Goal: Task Accomplishment & Management: Manage account settings

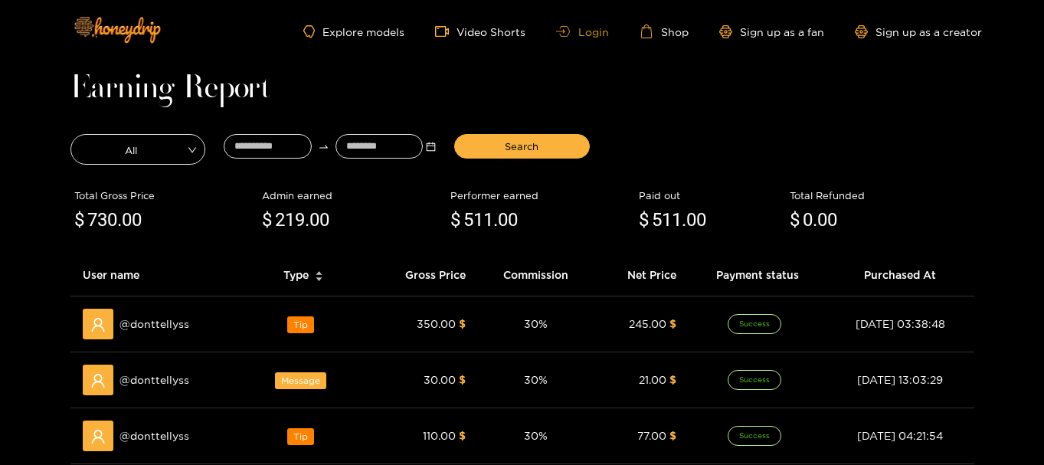
click at [588, 37] on link "Login" at bounding box center [582, 31] width 52 height 11
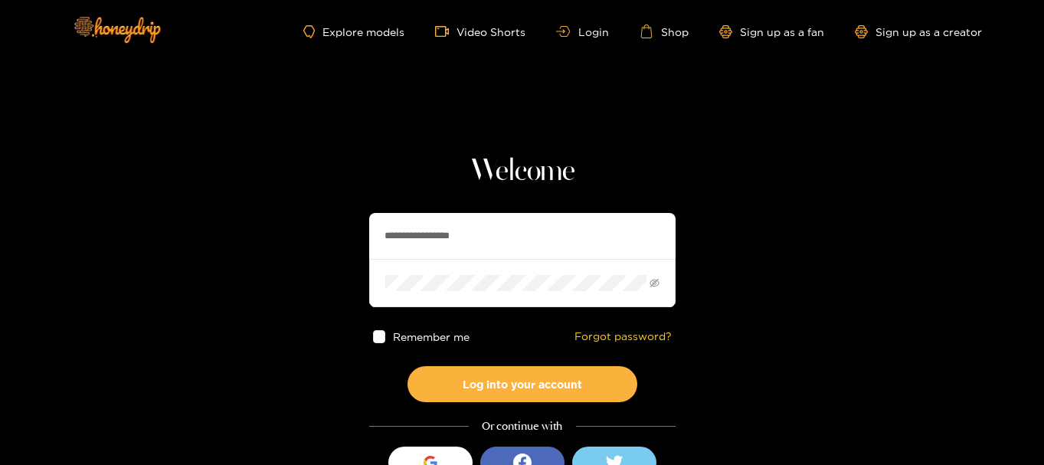
drag, startPoint x: 519, startPoint y: 228, endPoint x: 279, endPoint y: 222, distance: 240.5
click at [279, 222] on section "**********" at bounding box center [522, 272] width 1044 height 544
paste input "text"
type input "**********"
click at [487, 289] on span at bounding box center [522, 282] width 306 height 47
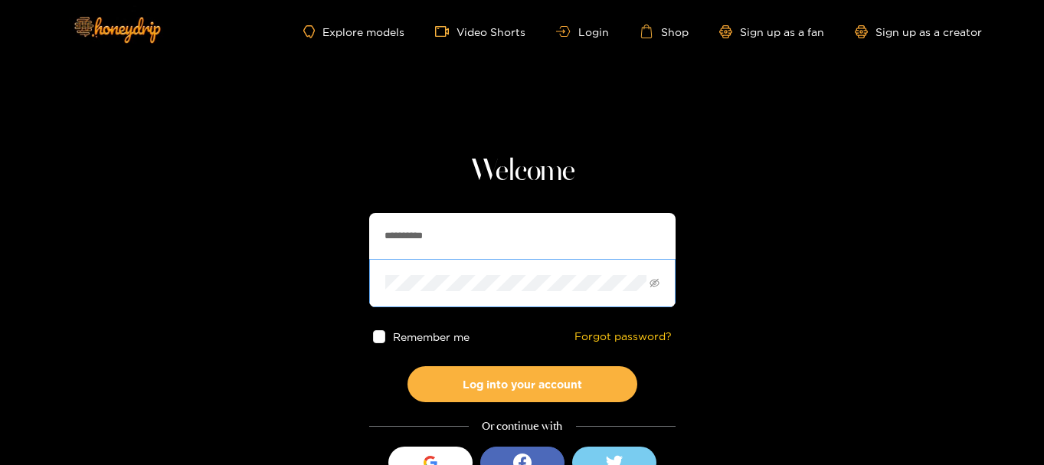
click at [468, 272] on span at bounding box center [522, 282] width 306 height 47
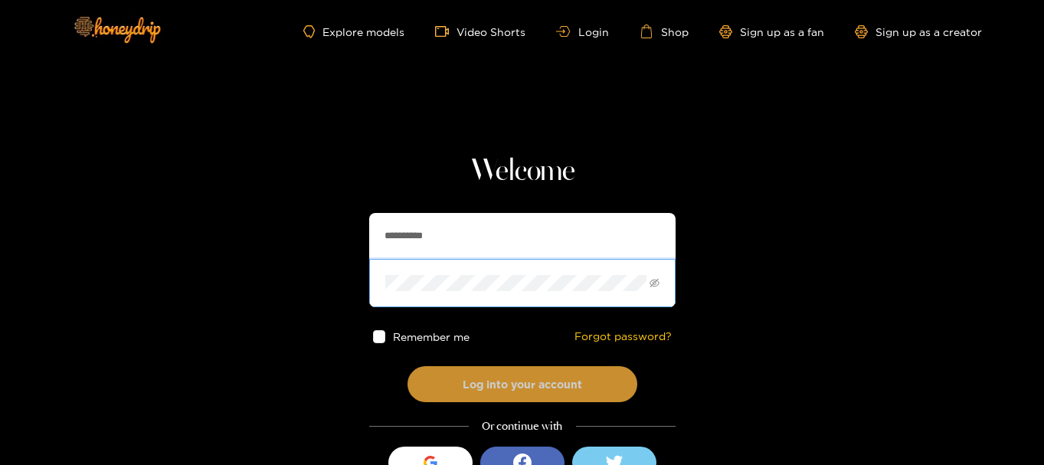
click at [438, 378] on button "Log into your account" at bounding box center [522, 384] width 230 height 36
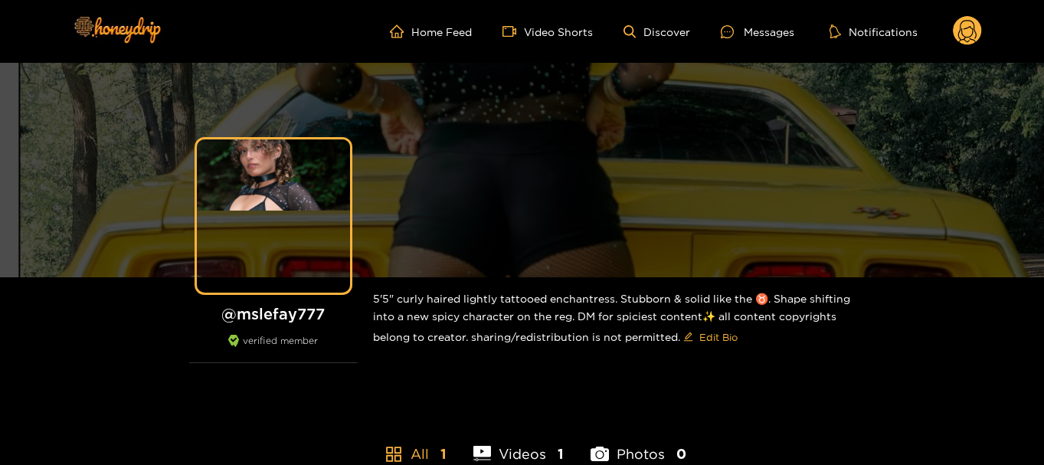
click at [969, 34] on circle at bounding box center [967, 30] width 29 height 29
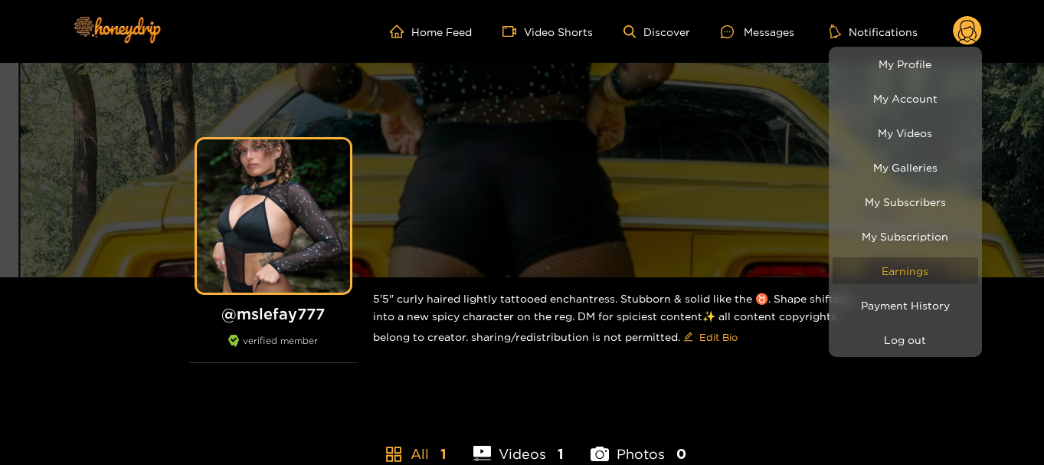
click at [906, 277] on link "Earnings" at bounding box center [905, 270] width 146 height 27
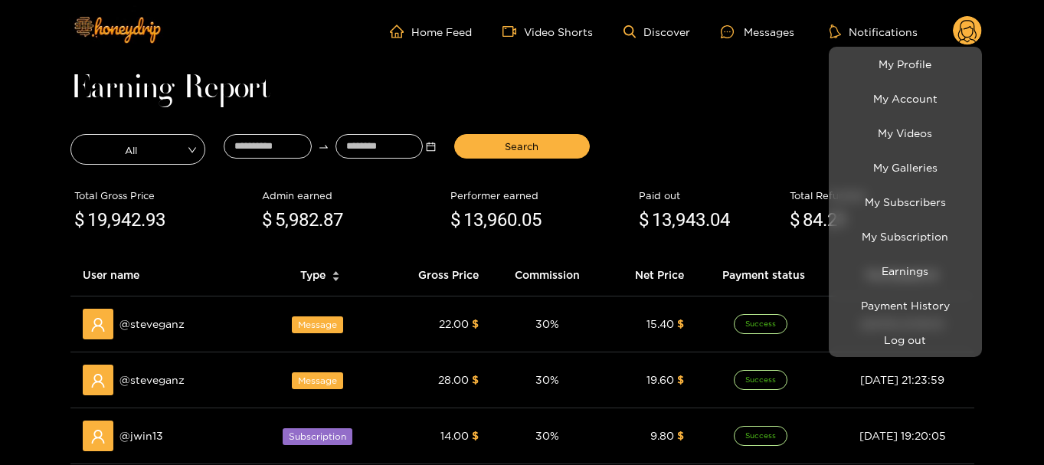
click at [697, 109] on div at bounding box center [522, 232] width 1044 height 465
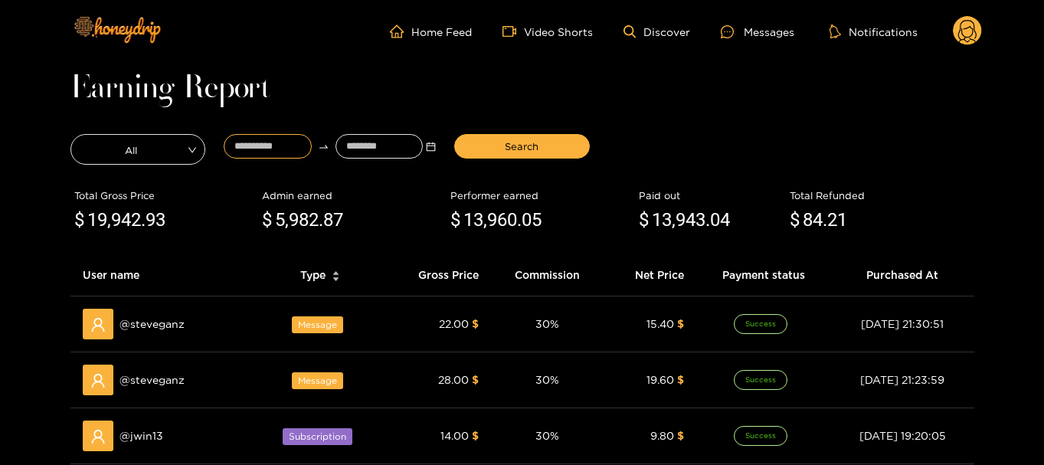
click at [282, 151] on input at bounding box center [268, 146] width 88 height 25
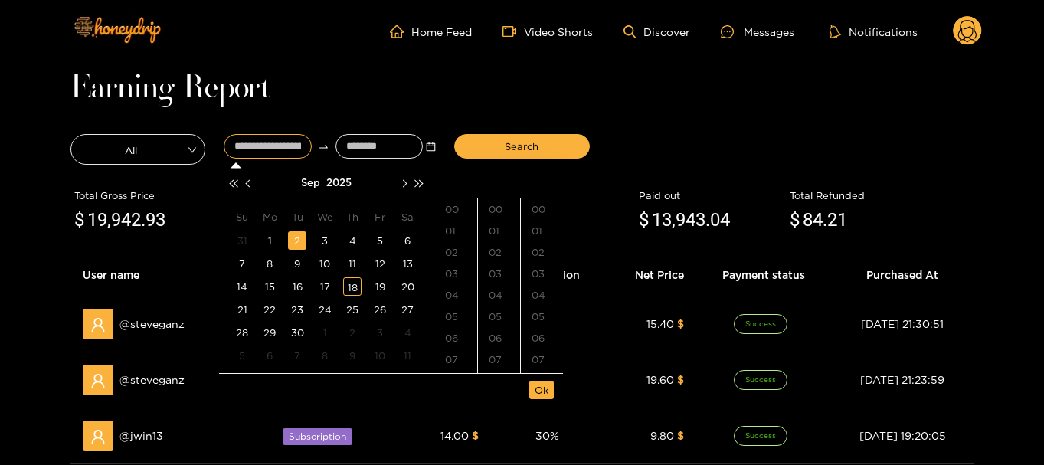
click at [299, 244] on div "2" at bounding box center [297, 240] width 18 height 18
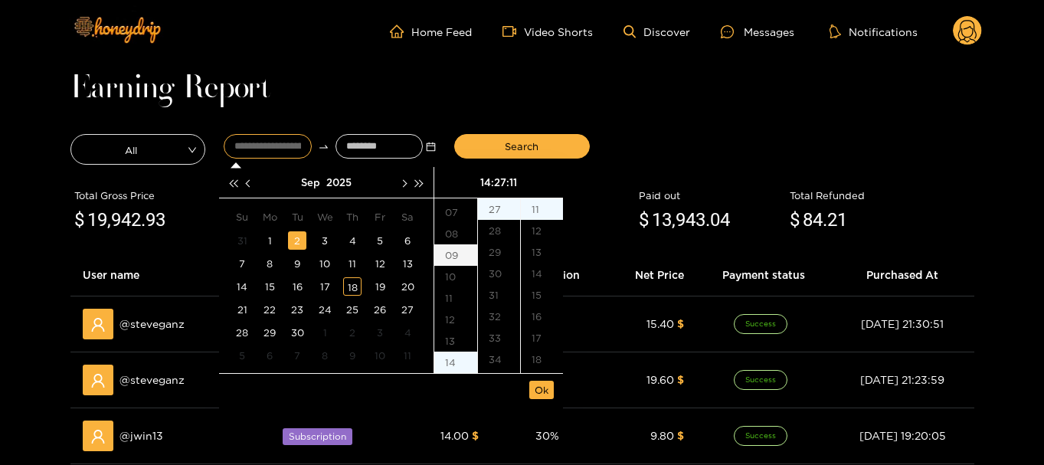
click at [456, 260] on div "09" at bounding box center [455, 254] width 43 height 21
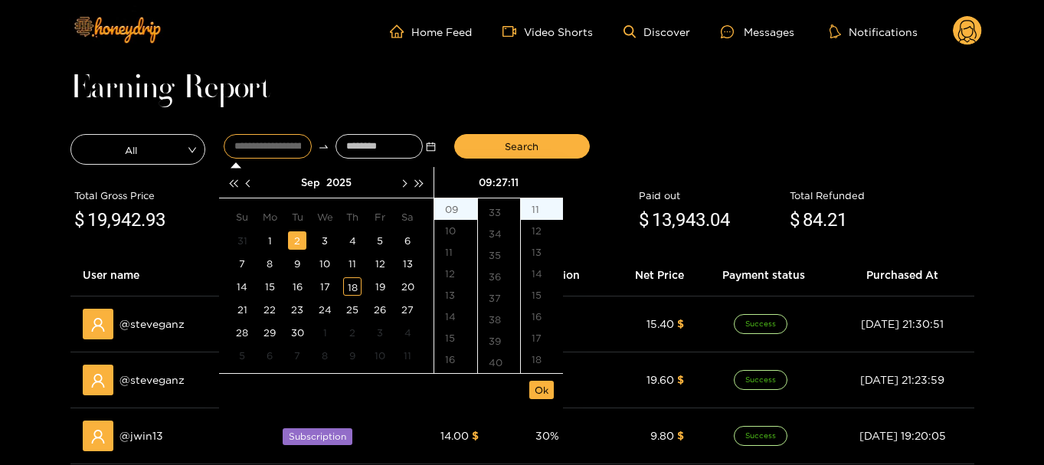
scroll to position [732, 0]
click at [504, 336] on div "40" at bounding box center [499, 334] width 42 height 21
click at [537, 205] on div "00" at bounding box center [542, 208] width 42 height 21
type input "**********"
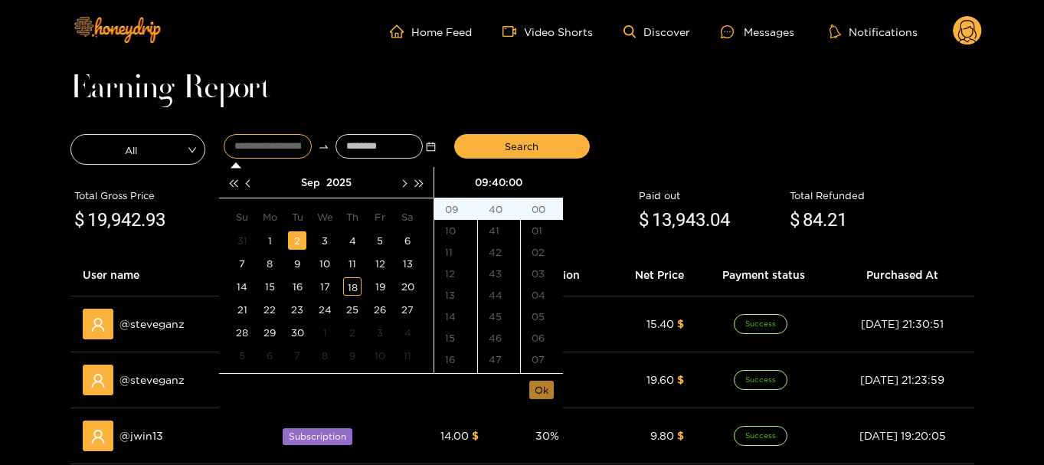
click at [537, 396] on span "Ok" at bounding box center [542, 389] width 14 height 15
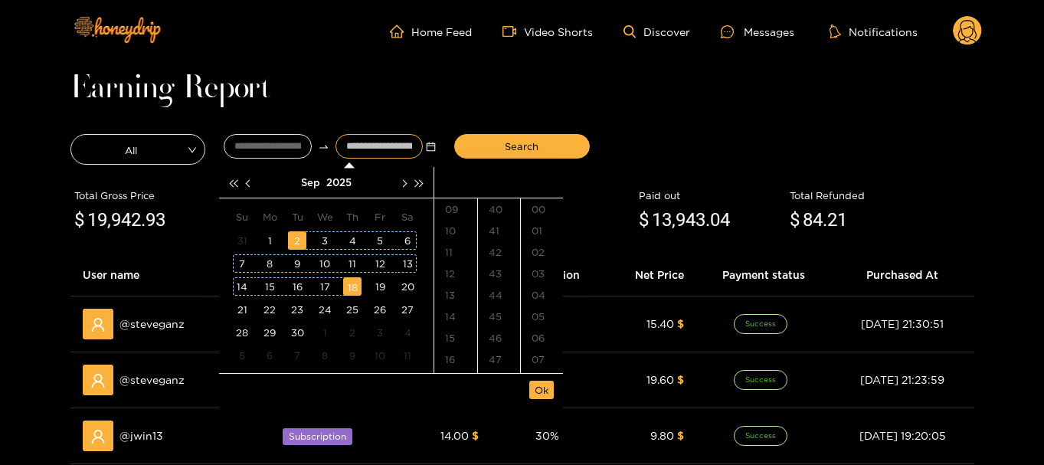
click at [351, 285] on div "18" at bounding box center [352, 286] width 18 height 18
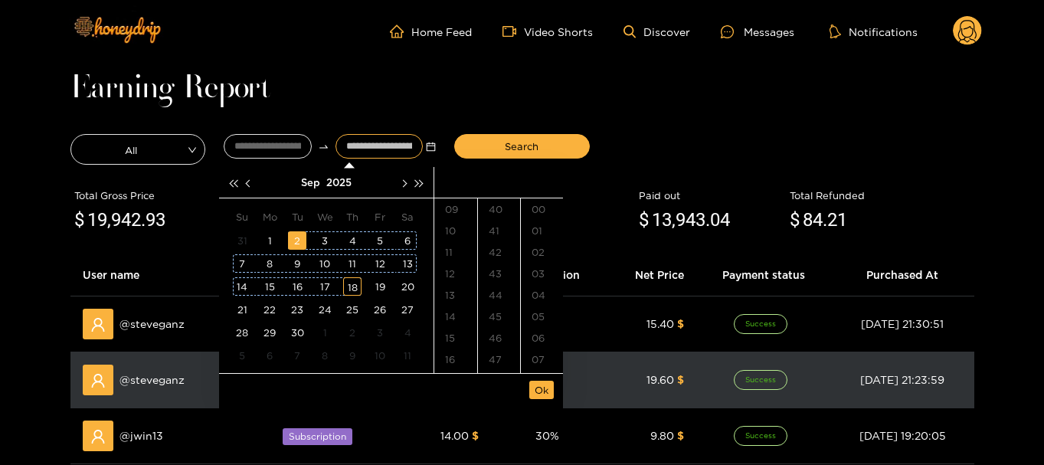
type input "**********"
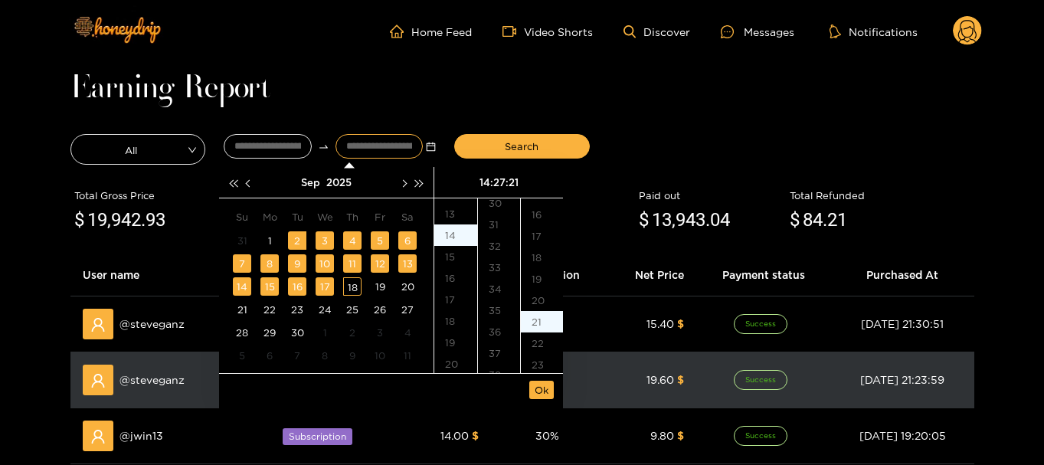
scroll to position [450, 0]
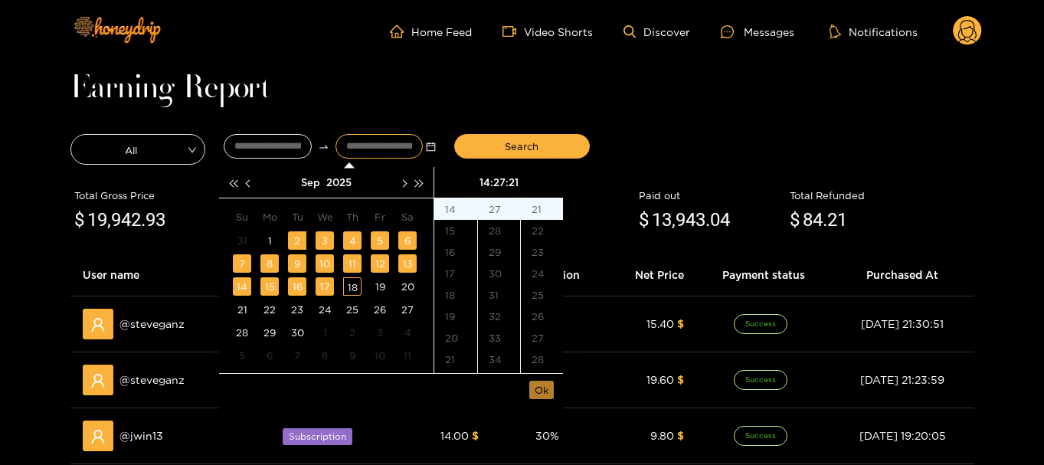
click at [546, 387] on span "Ok" at bounding box center [542, 389] width 14 height 15
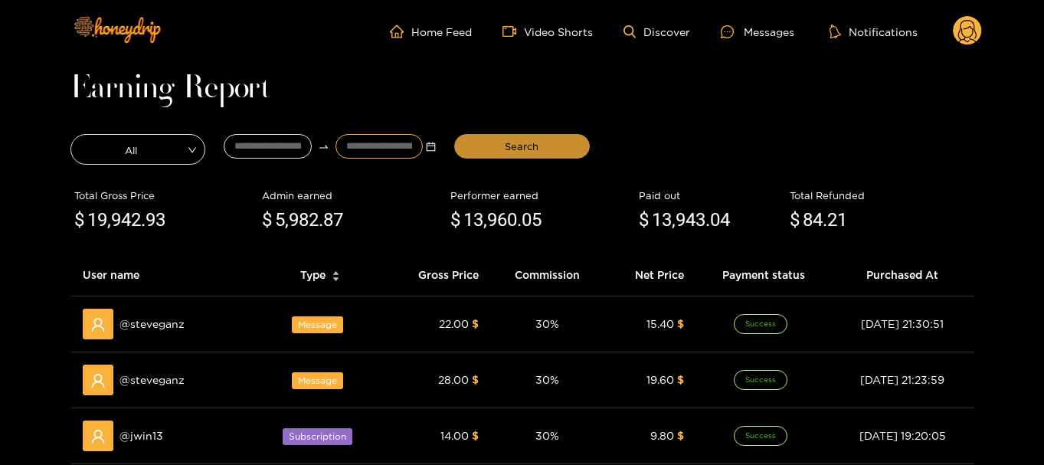
click at [499, 135] on button "Search" at bounding box center [522, 146] width 136 height 25
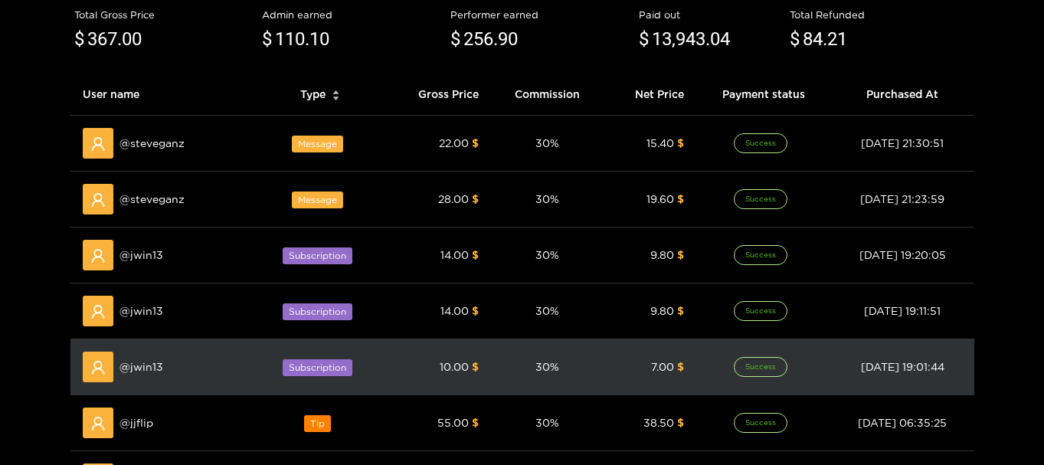
scroll to position [459, 0]
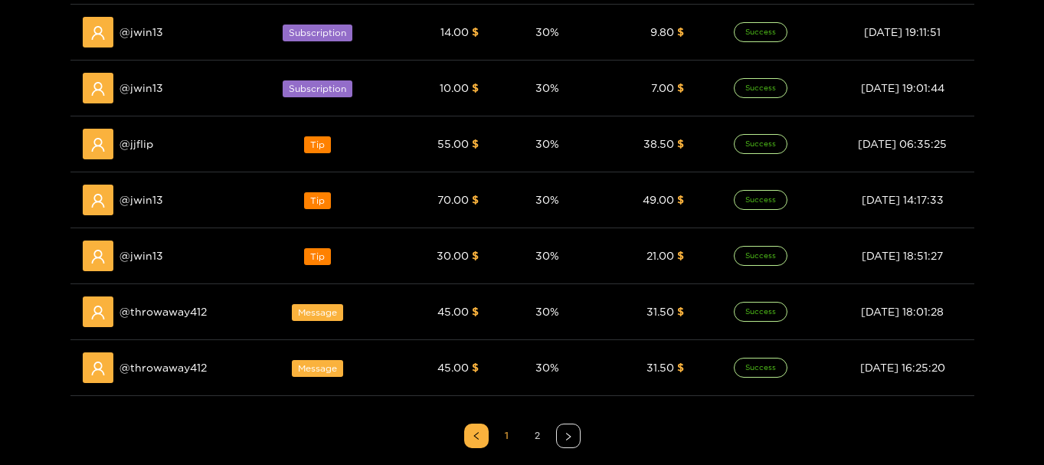
click at [544, 432] on link "2" at bounding box center [537, 435] width 23 height 23
